Goal: Task Accomplishment & Management: Manage account settings

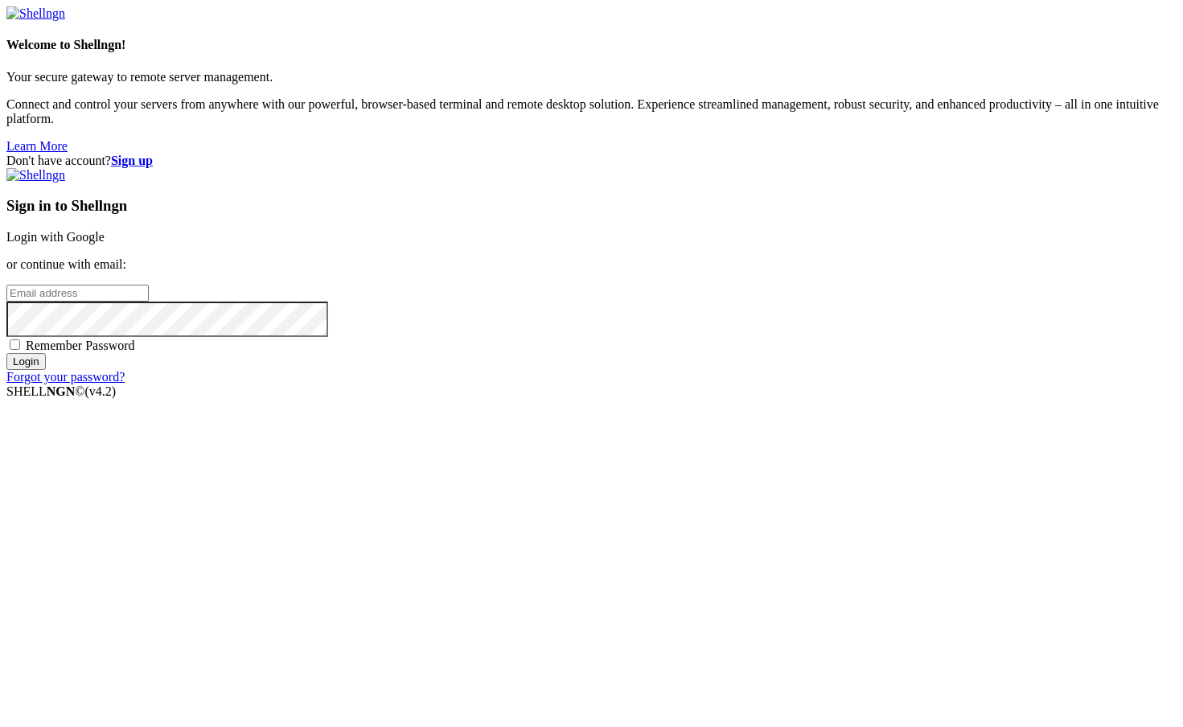
click at [149, 302] on input "email" at bounding box center [77, 293] width 142 height 17
type input "[EMAIL_ADDRESS][DOMAIN_NAME]"
click at [6, 353] on input "Login" at bounding box center [25, 361] width 39 height 17
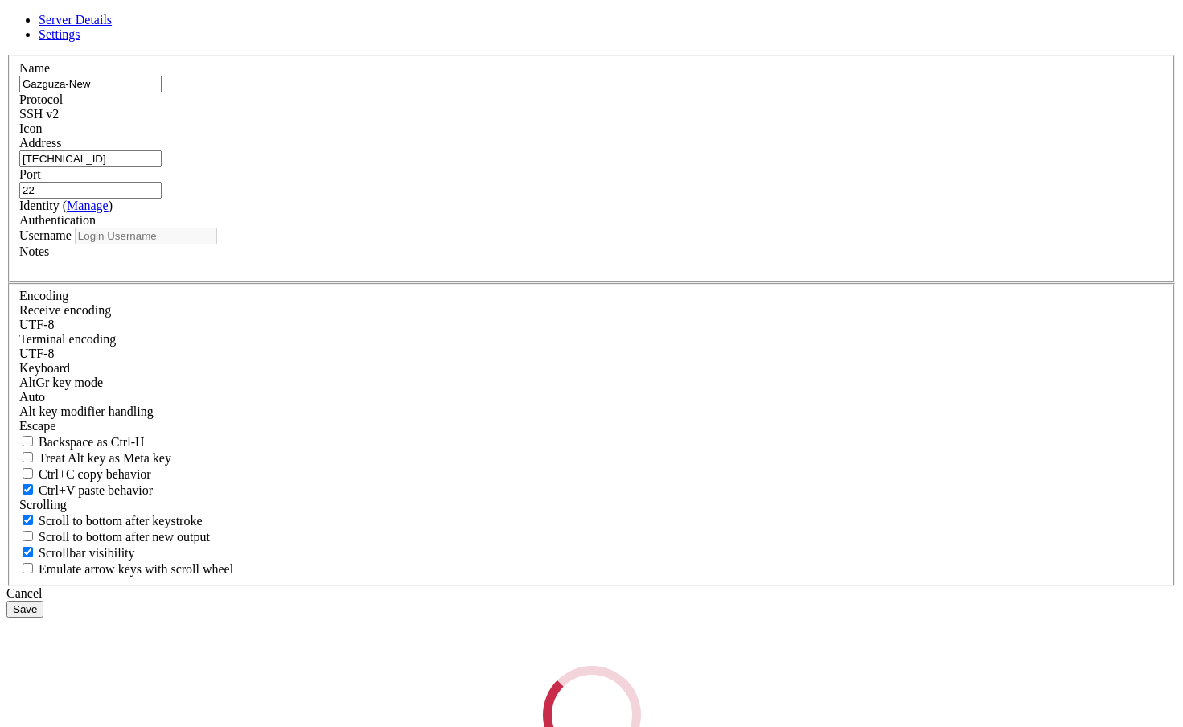
type input "root"
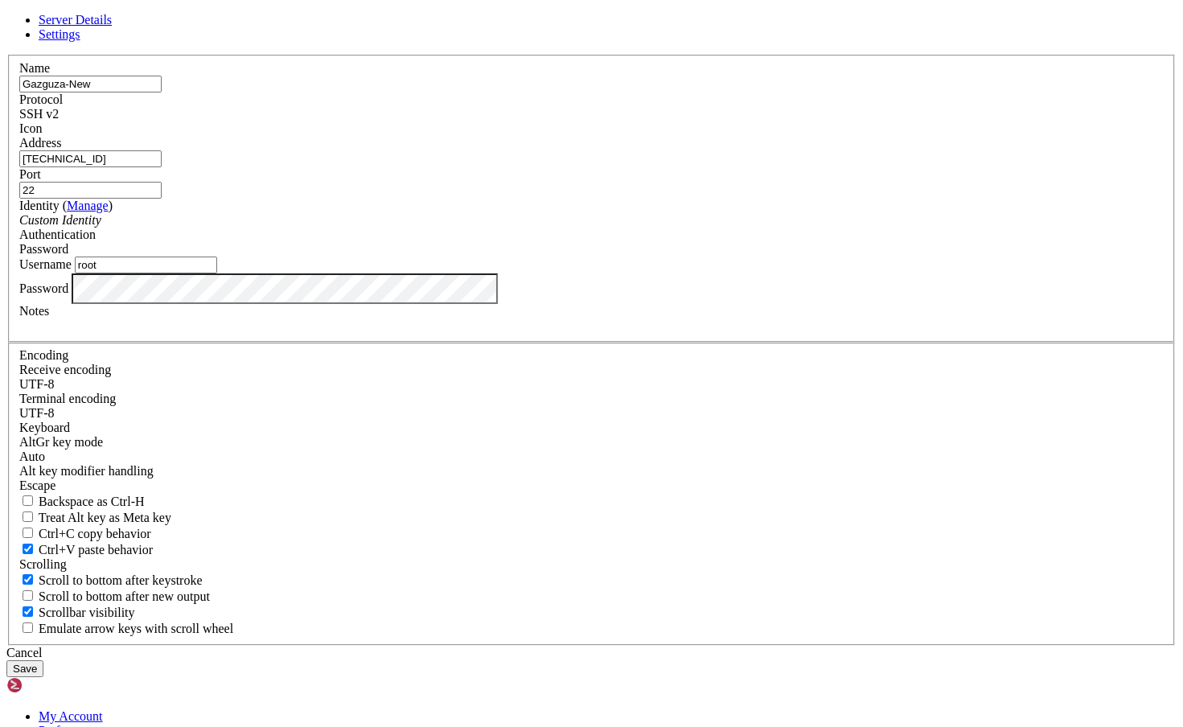
click at [80, 41] on link "Settings" at bounding box center [60, 34] width 42 height 14
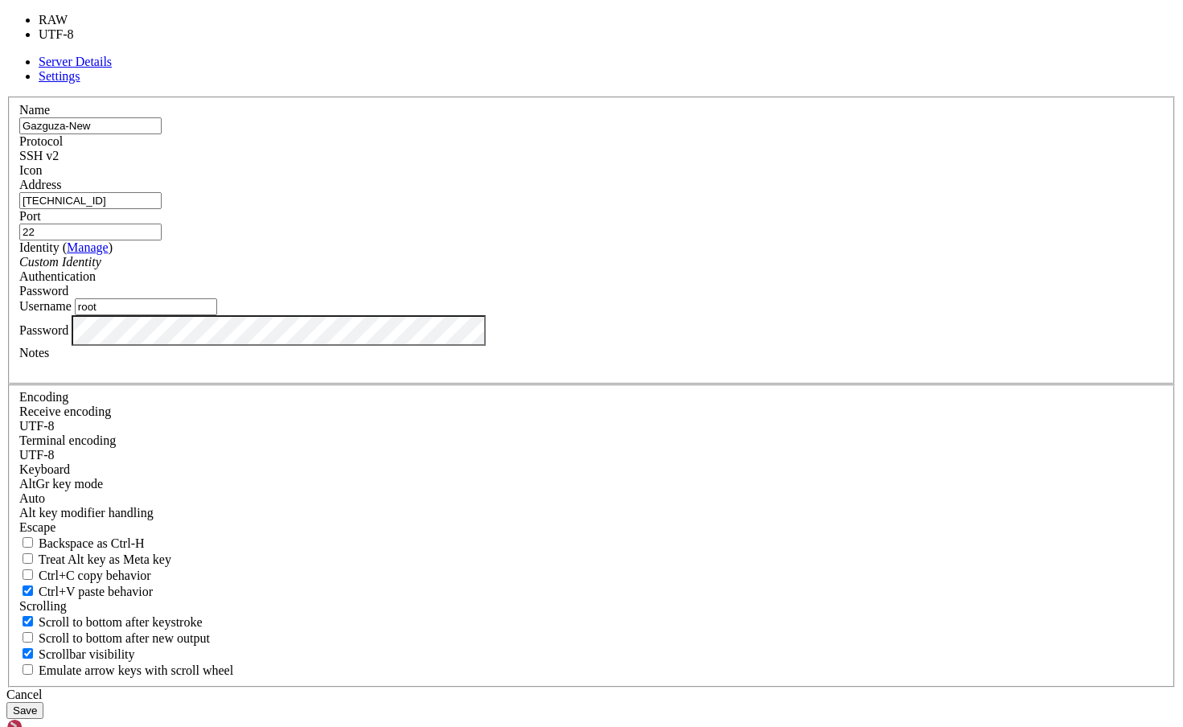
click at [508, 419] on div "UTF-8" at bounding box center [591, 426] width 1144 height 14
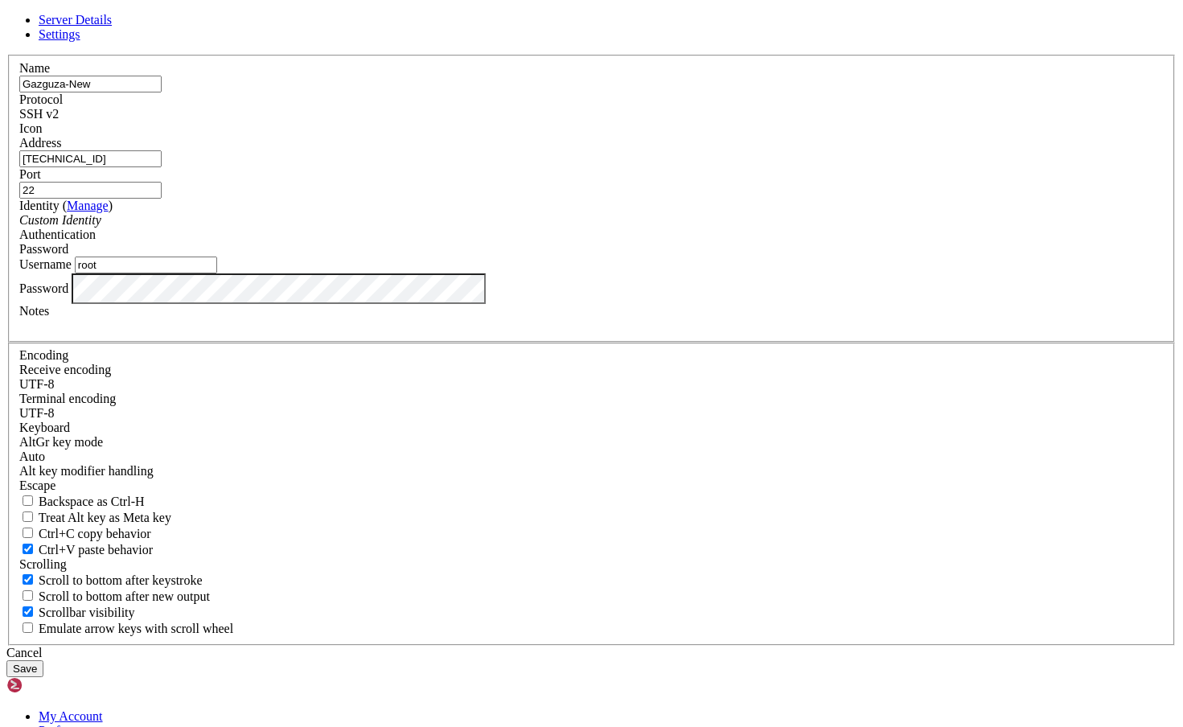
click at [508, 406] on div "UTF-8" at bounding box center [591, 413] width 1144 height 14
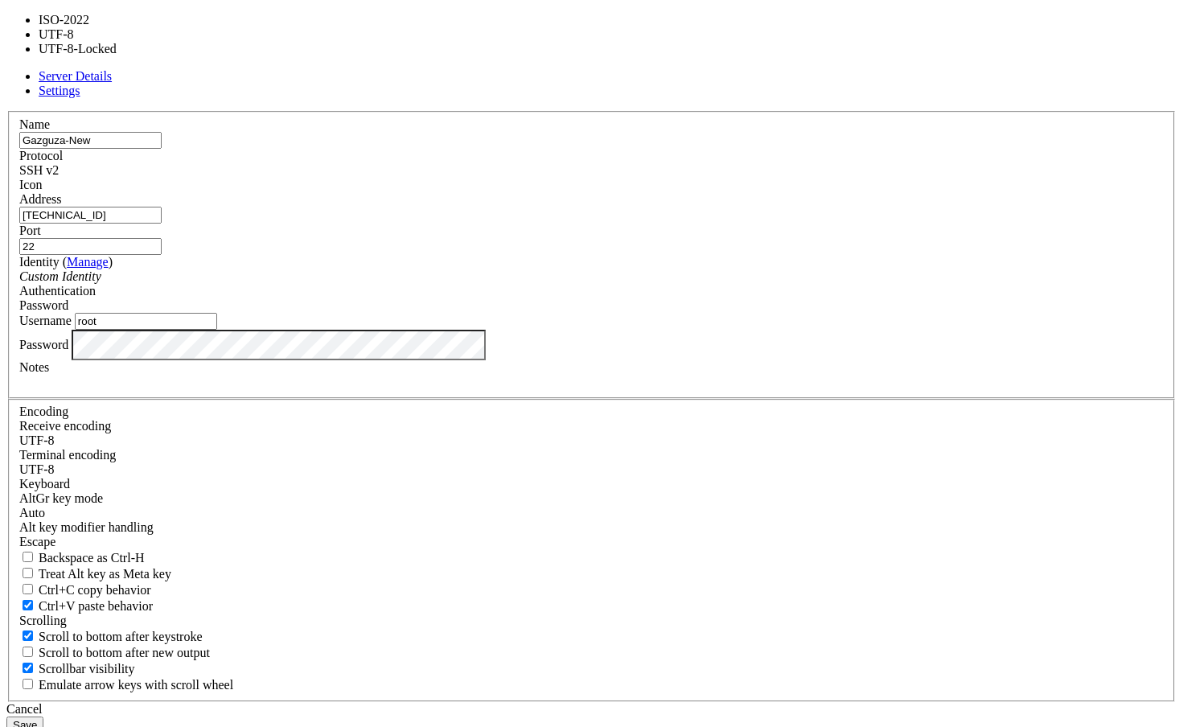
click at [508, 462] on div "UTF-8" at bounding box center [591, 469] width 1144 height 14
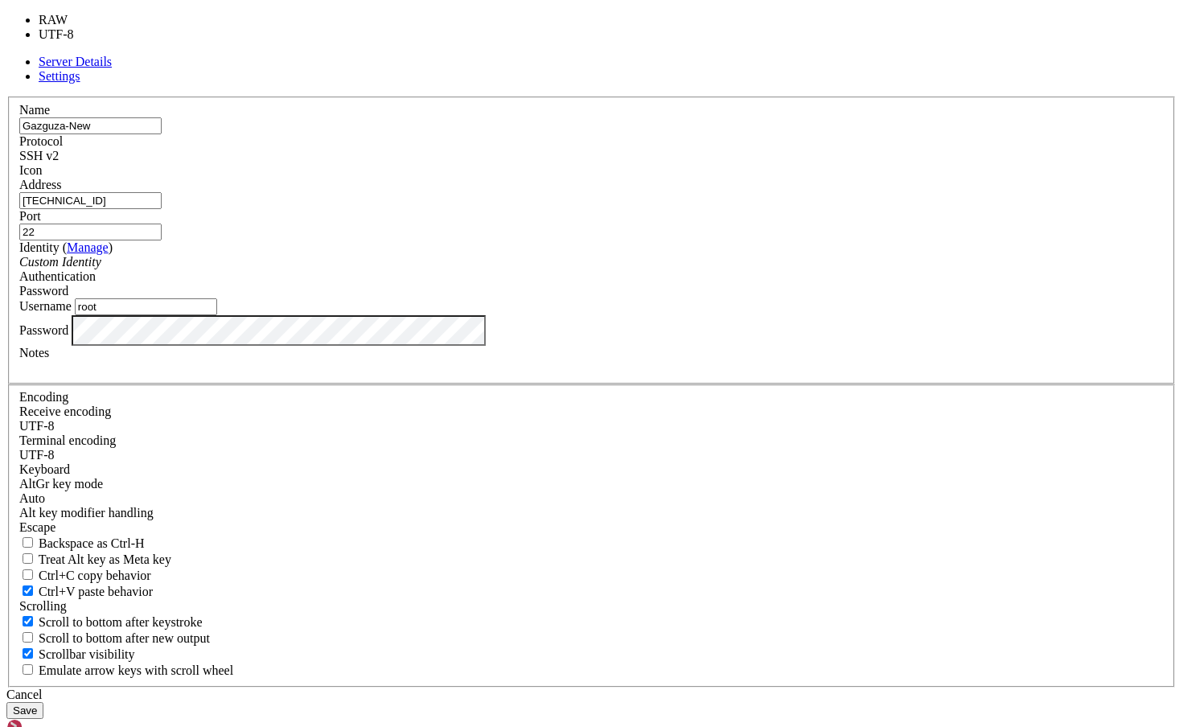
click at [475, 419] on div "UTF-8" at bounding box center [591, 426] width 1144 height 14
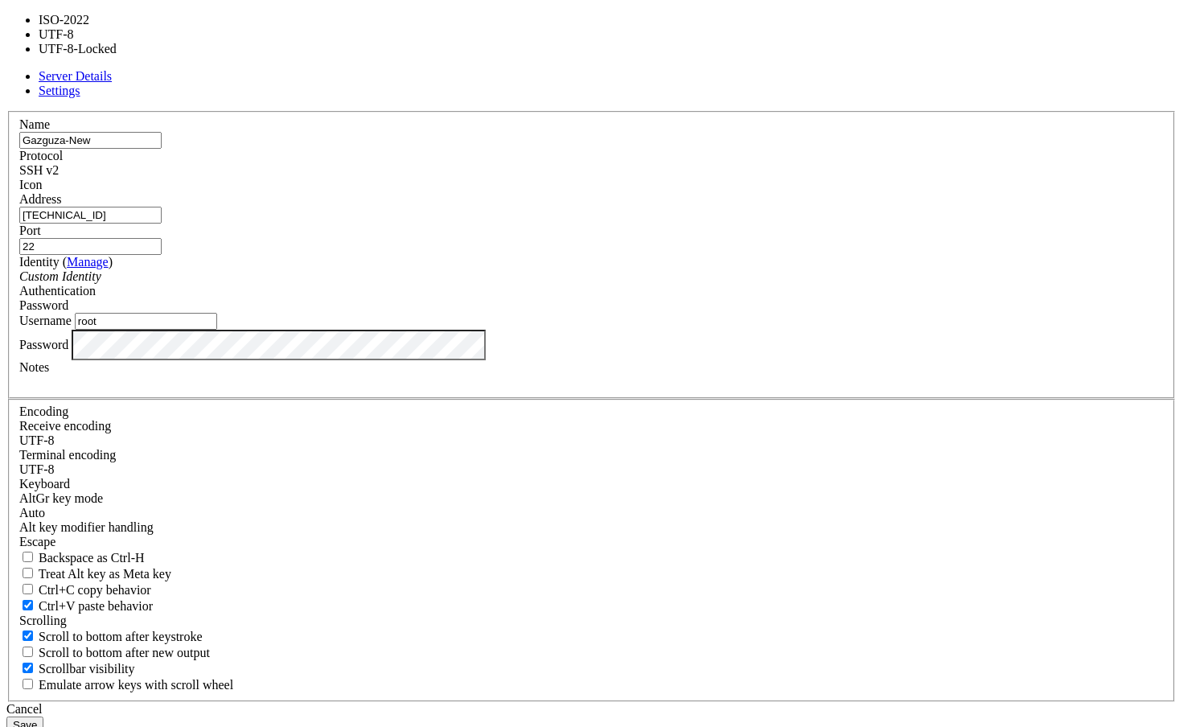
click at [475, 462] on div "UTF-8" at bounding box center [591, 469] width 1144 height 14
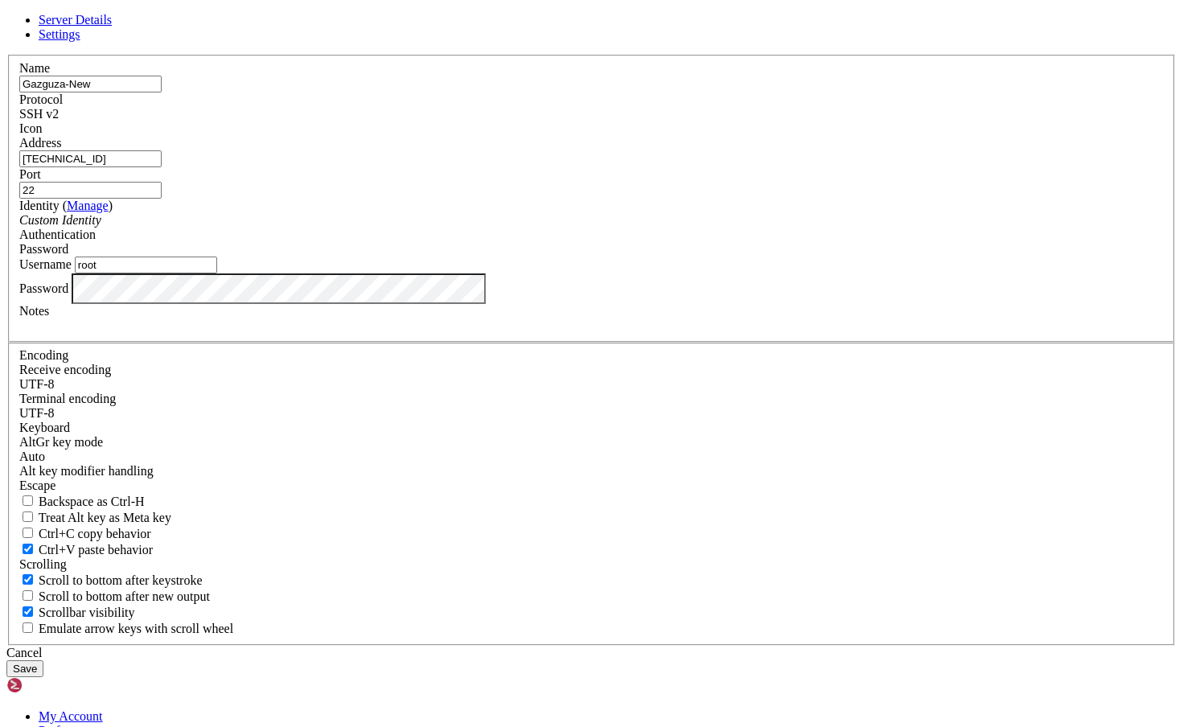
click at [475, 406] on div "UTF-8" at bounding box center [591, 413] width 1144 height 14
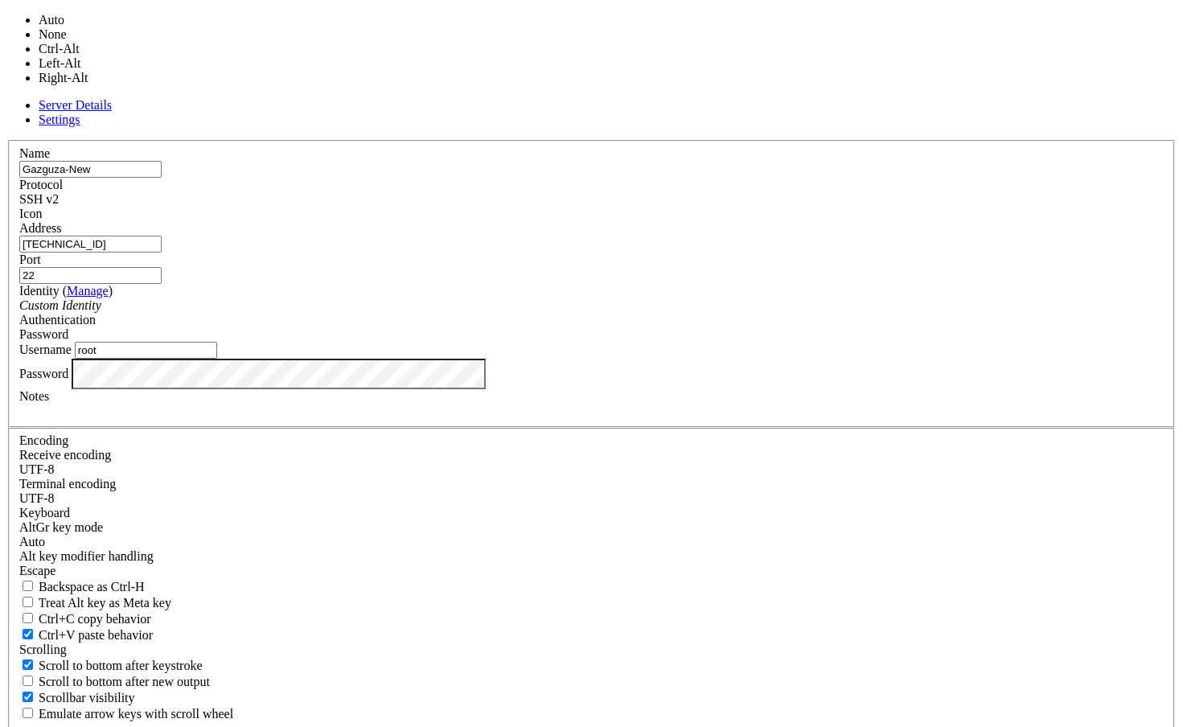
click at [533, 535] on div "Auto" at bounding box center [591, 542] width 1144 height 14
click at [513, 535] on div "Auto" at bounding box center [591, 542] width 1144 height 14
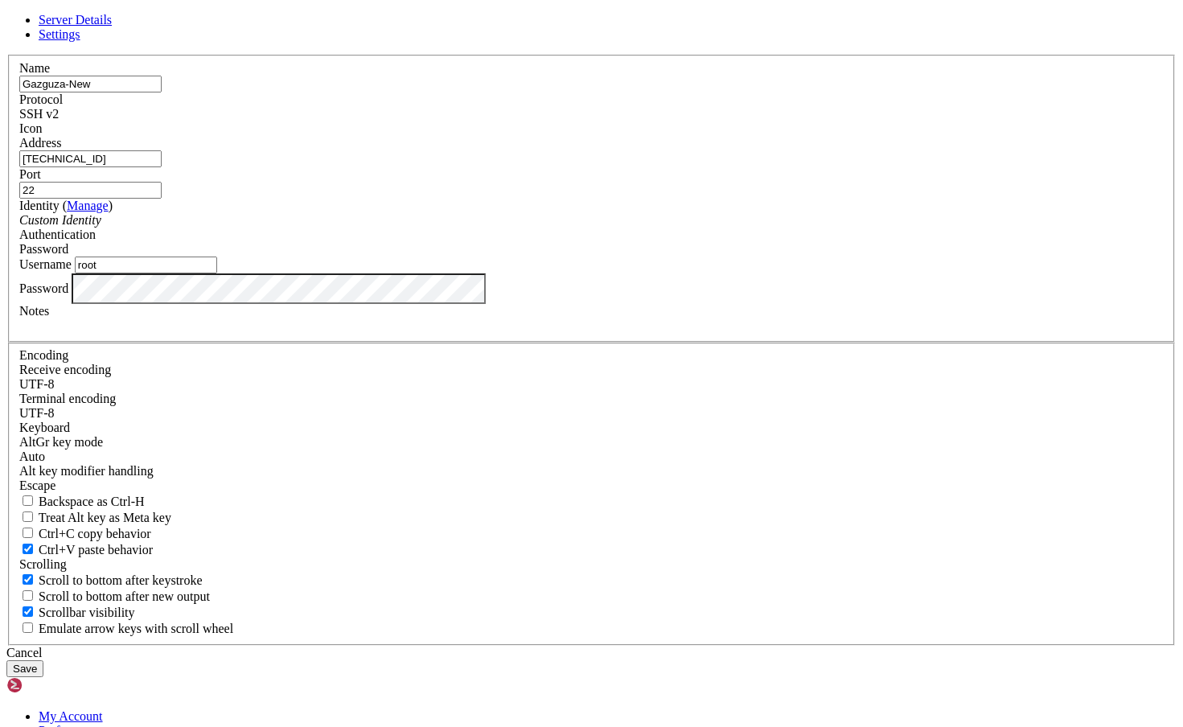
click at [499, 449] on div "Auto" at bounding box center [591, 456] width 1144 height 14
click at [502, 478] on div "Escape" at bounding box center [591, 485] width 1144 height 14
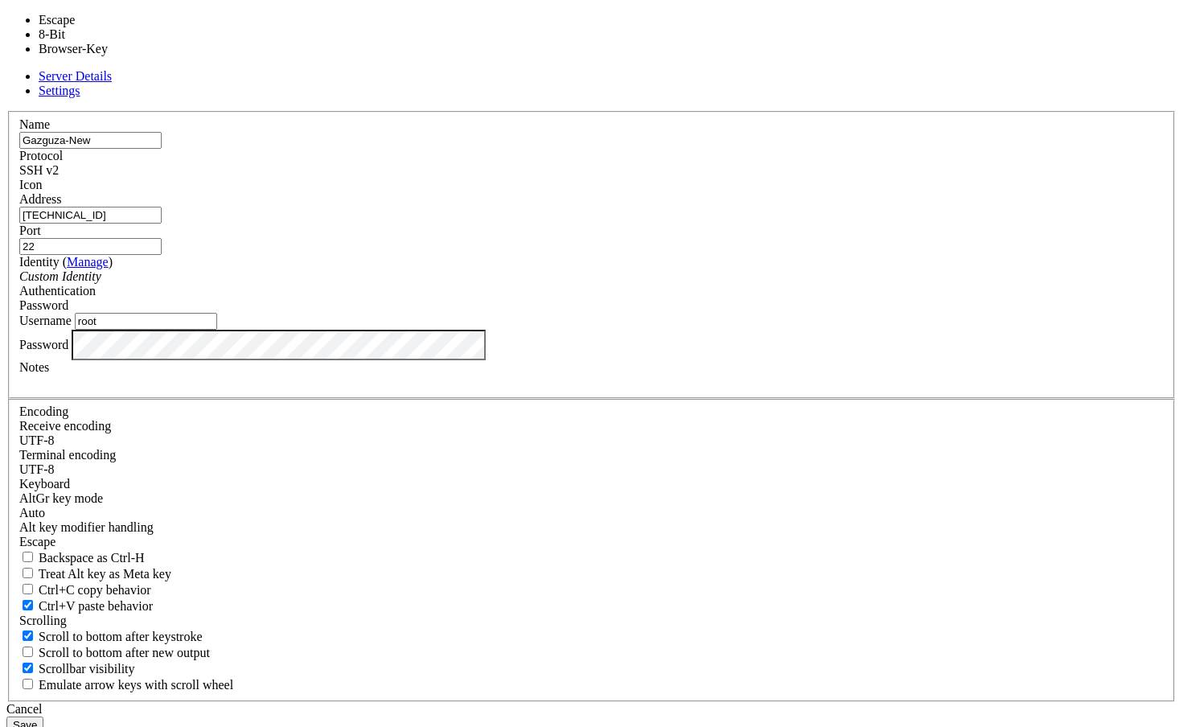
click at [814, 440] on div "Name Gazguza-New Protocol SSH v2 Icon Address [TECHNICAL_ID] ( Manage )" at bounding box center [591, 406] width 1170 height 591
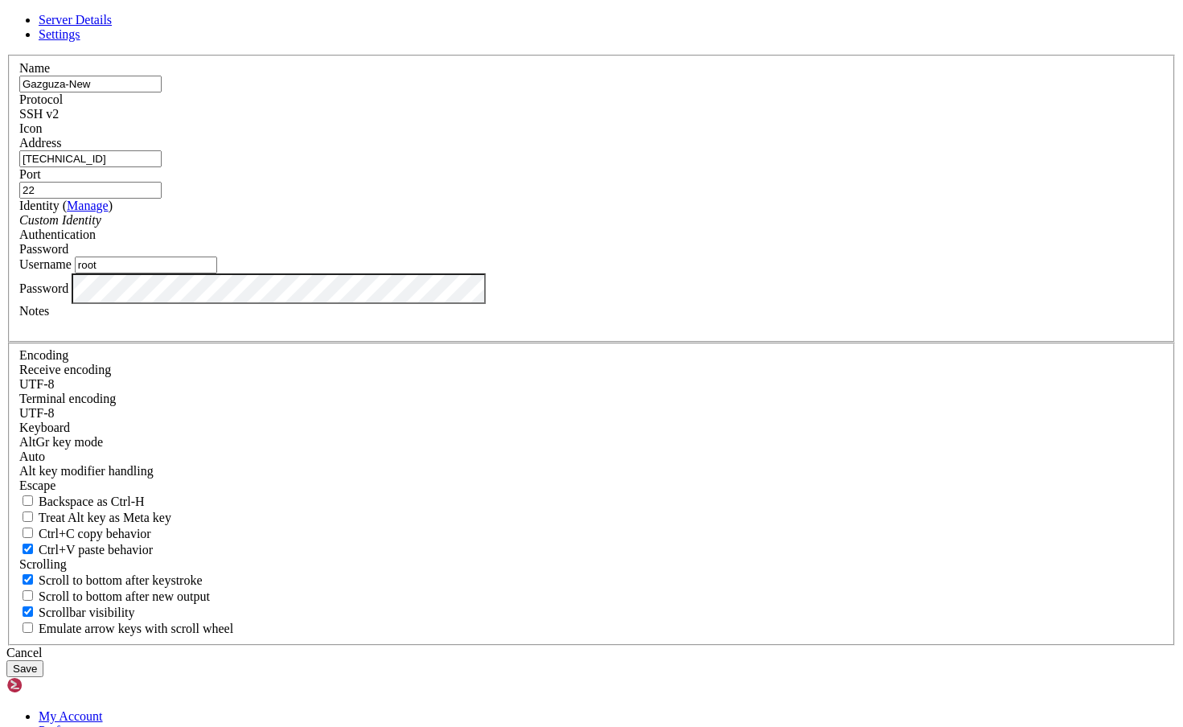
scroll to position [234, 0]
click at [681, 646] on div "Cancel" at bounding box center [591, 653] width 1170 height 14
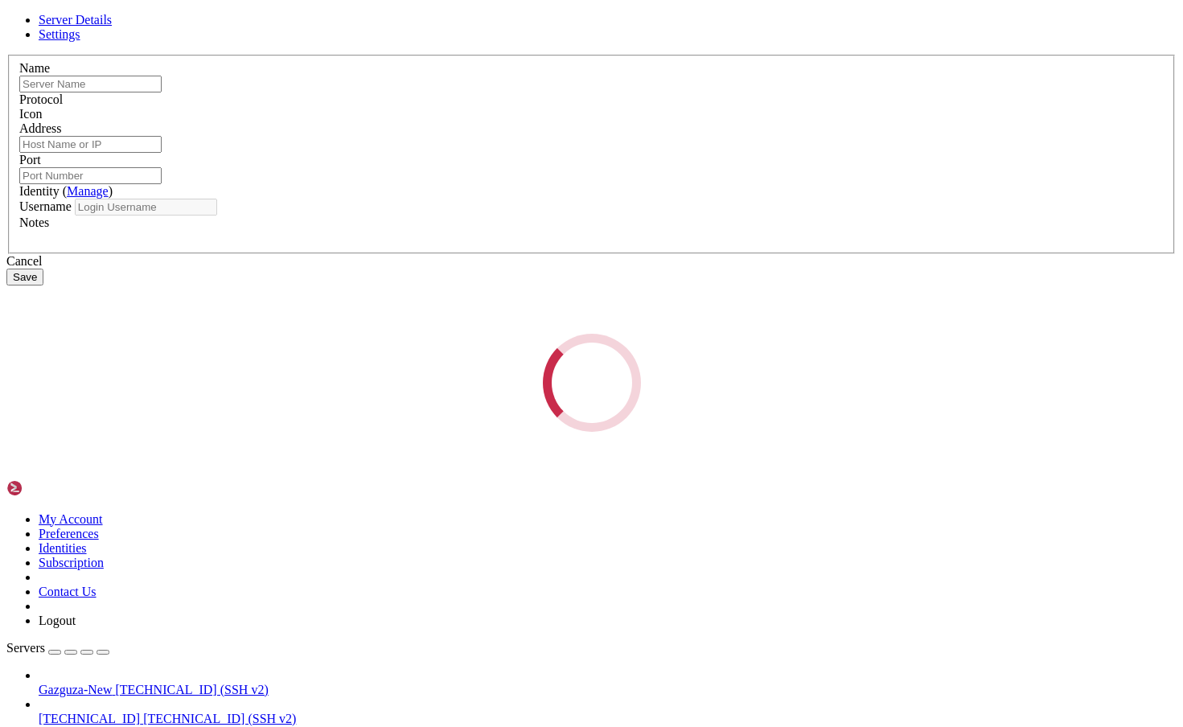
type input "Gazguza-New"
type input "[TECHNICAL_ID]"
type input "22"
type input "root"
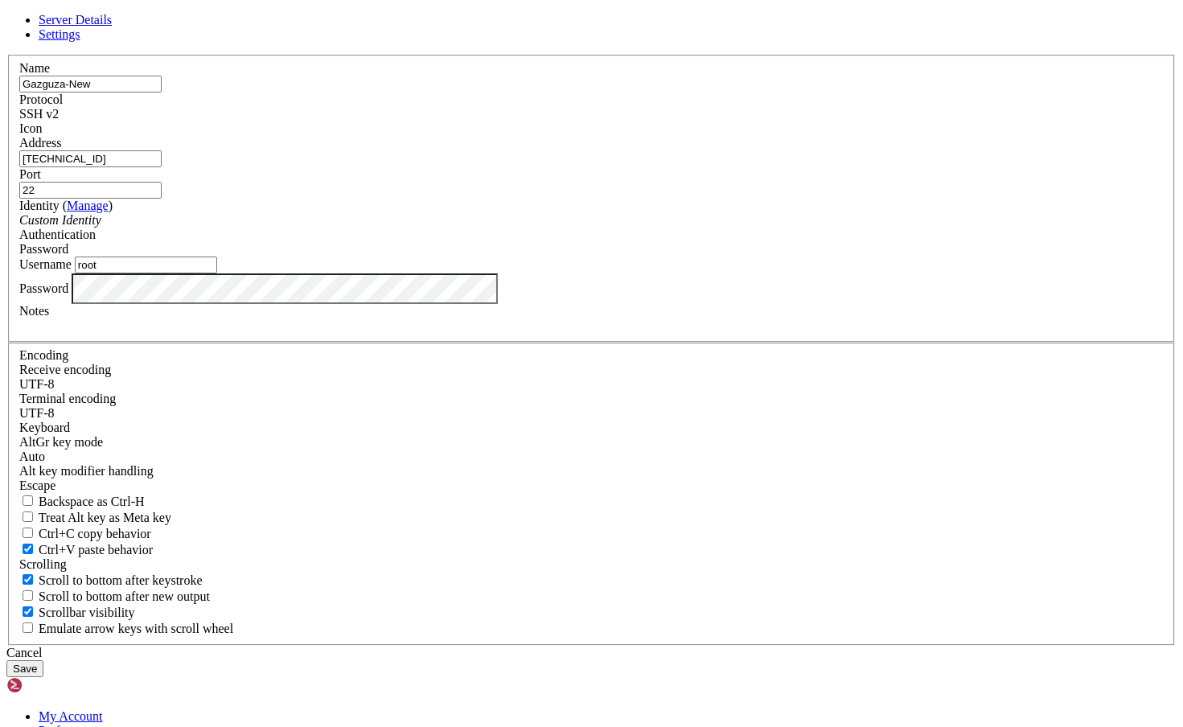
click at [671, 646] on div "Cancel" at bounding box center [591, 653] width 1170 height 14
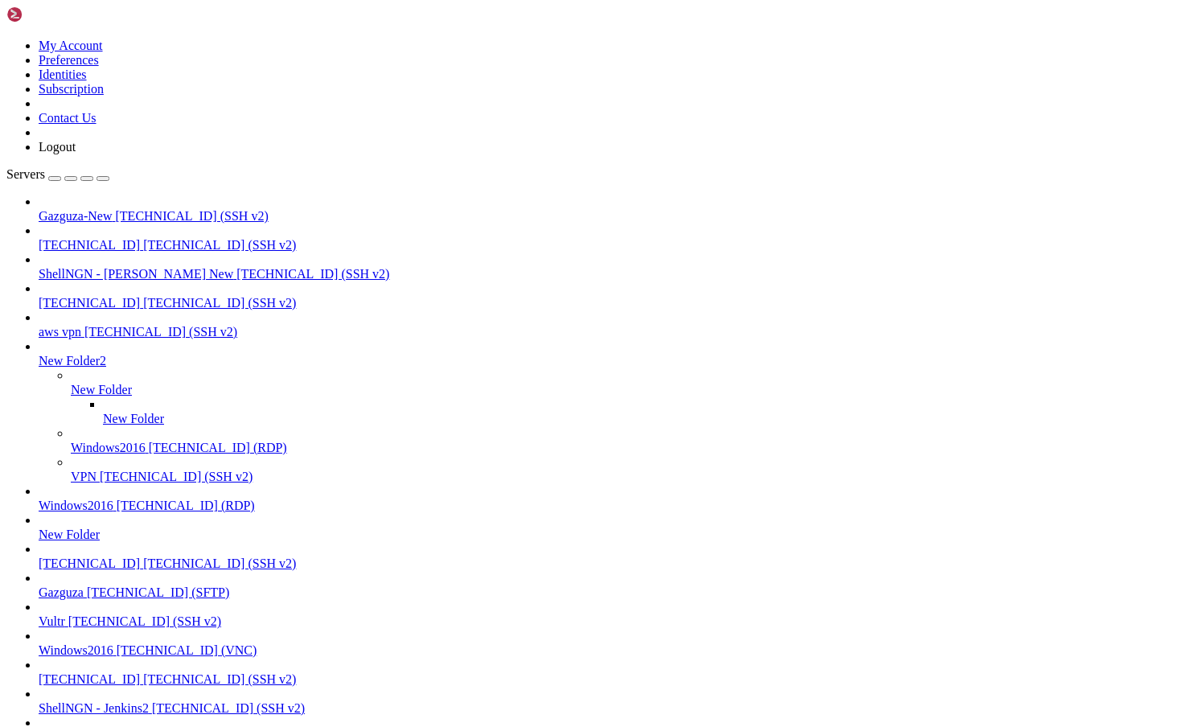
scroll to position [48, 0]
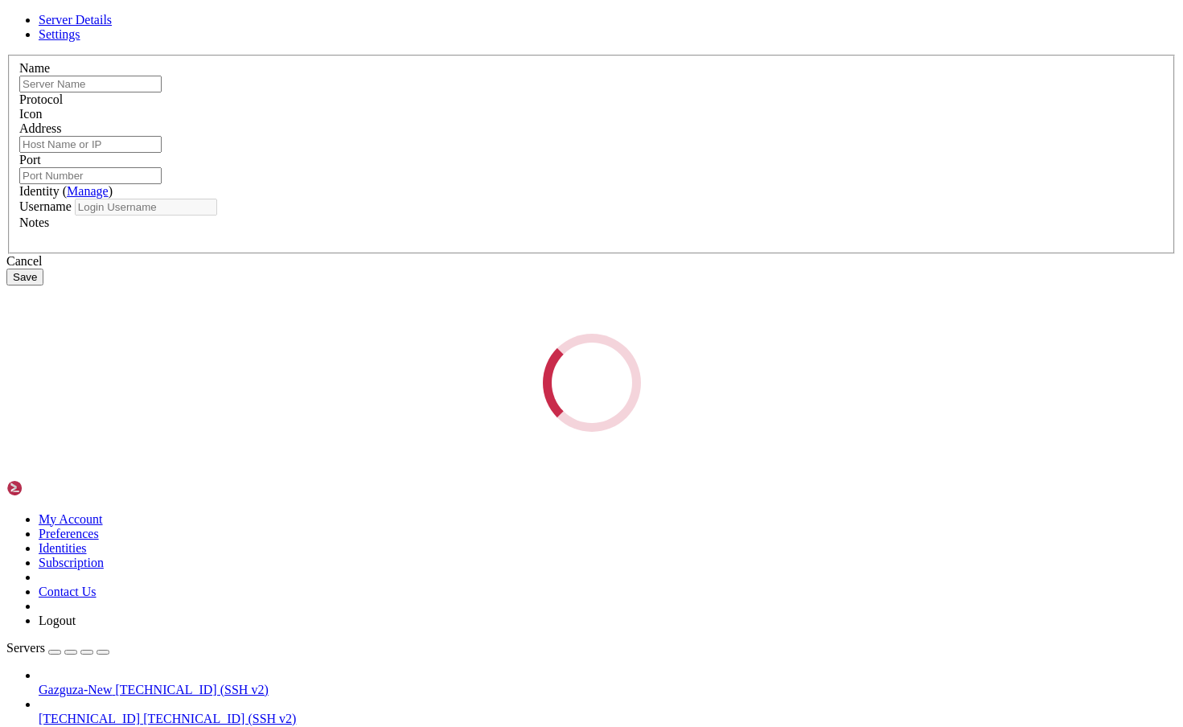
type input "Gazguza"
type input "[TECHNICAL_ID]"
type input "22"
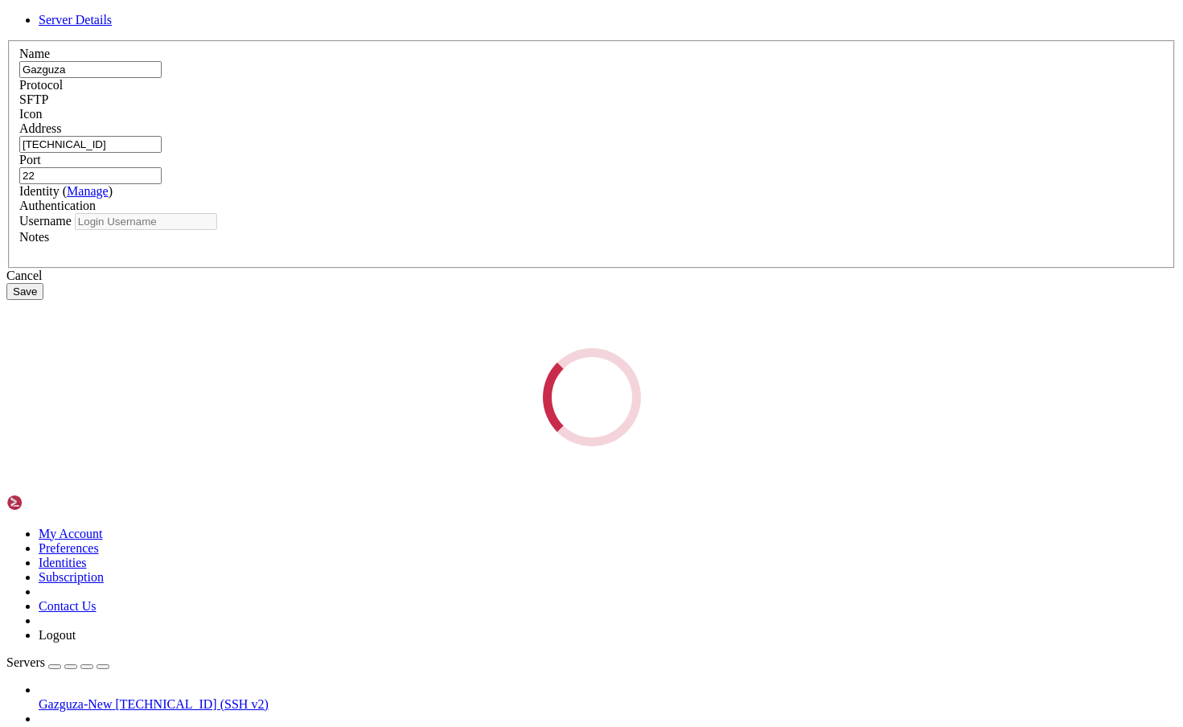
type input "root"
